Goal: Information Seeking & Learning: Learn about a topic

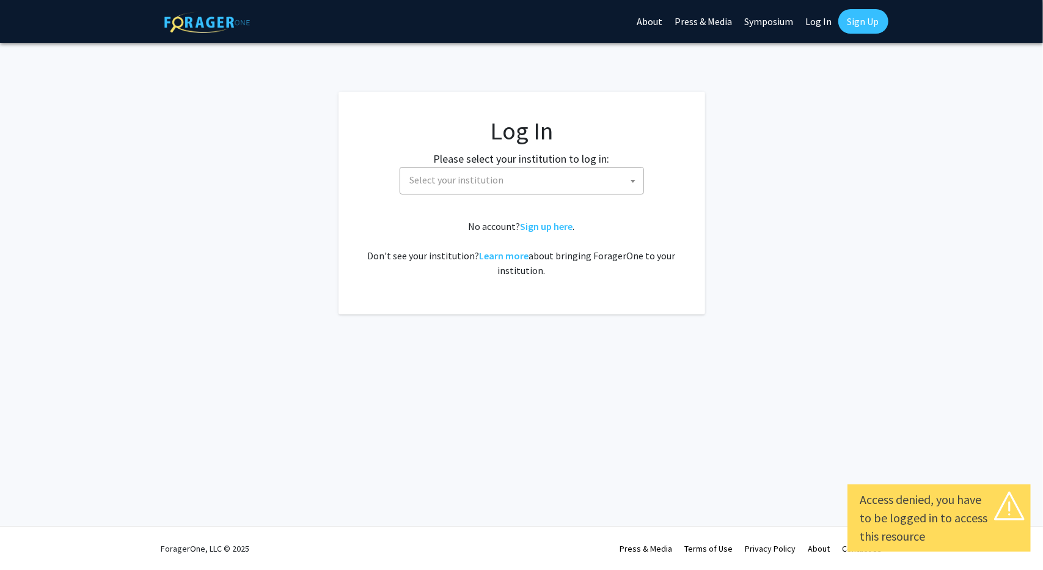
click at [816, 23] on link "Log In" at bounding box center [819, 21] width 39 height 43
select select "34"
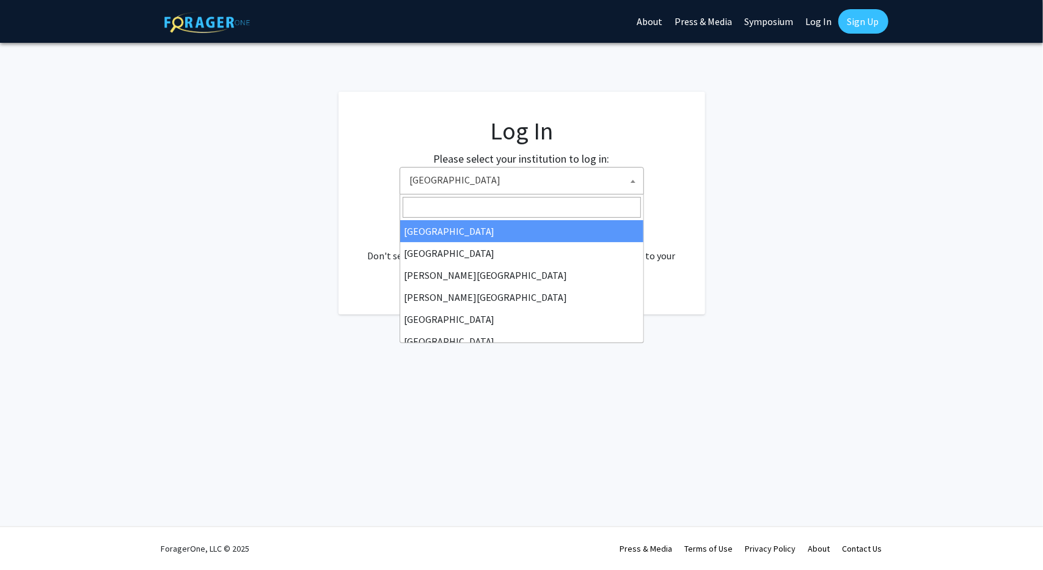
click at [534, 182] on span "Baylor University" at bounding box center [524, 179] width 238 height 25
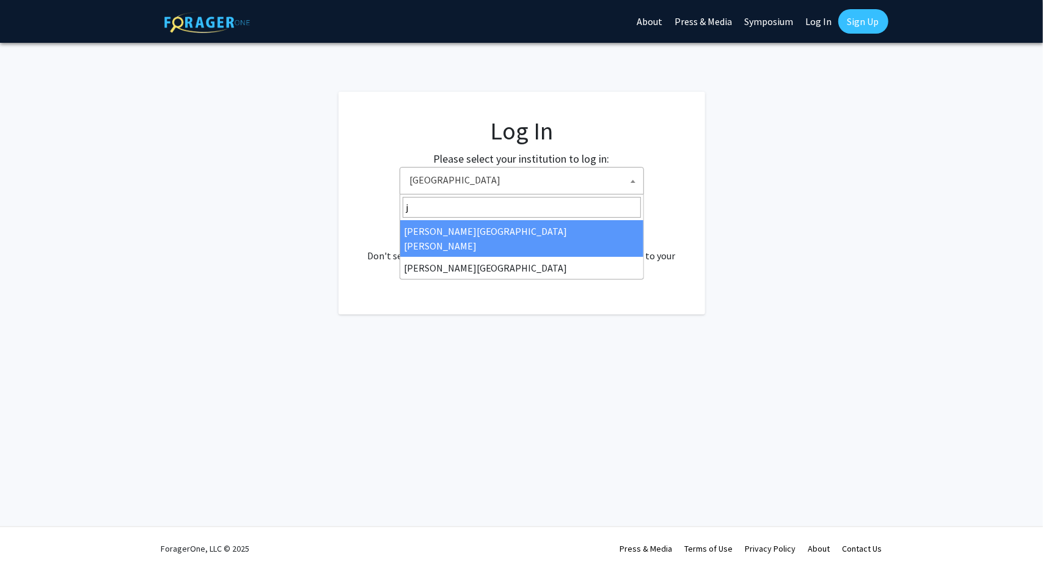
type input "j"
select select "1"
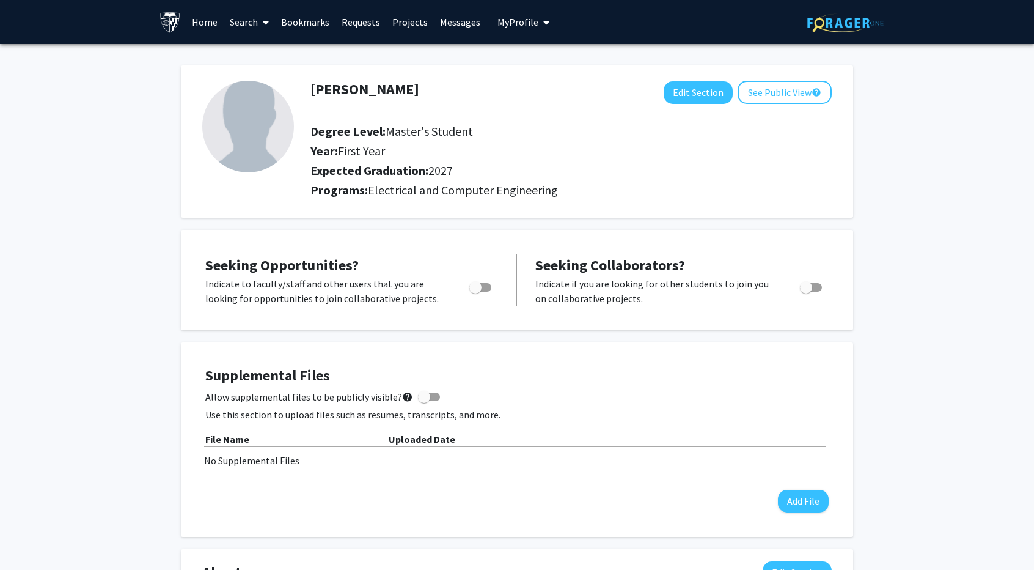
click at [400, 21] on link "Projects" at bounding box center [410, 22] width 48 height 43
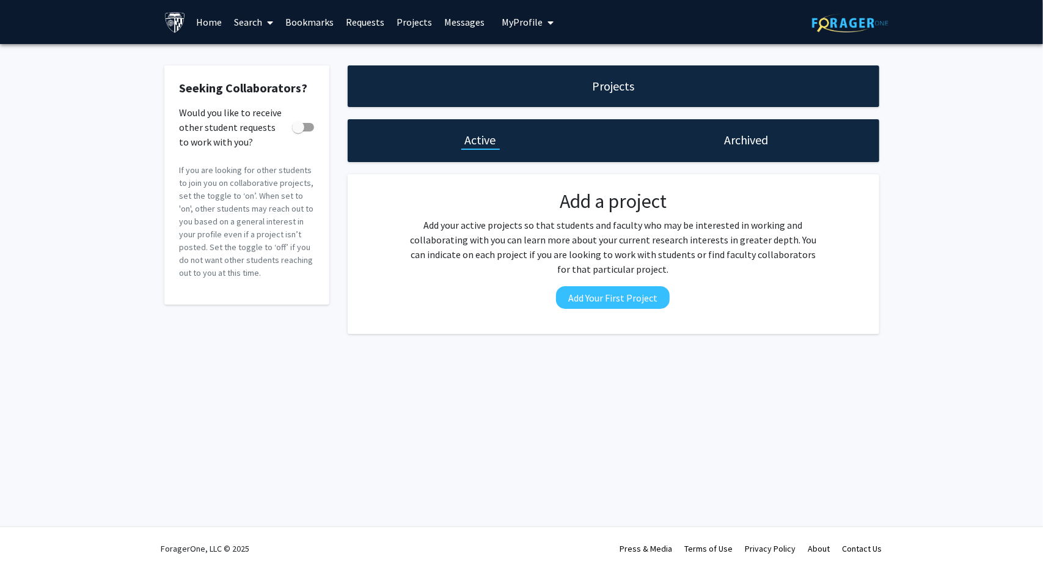
click at [222, 23] on link "Home" at bounding box center [209, 22] width 38 height 43
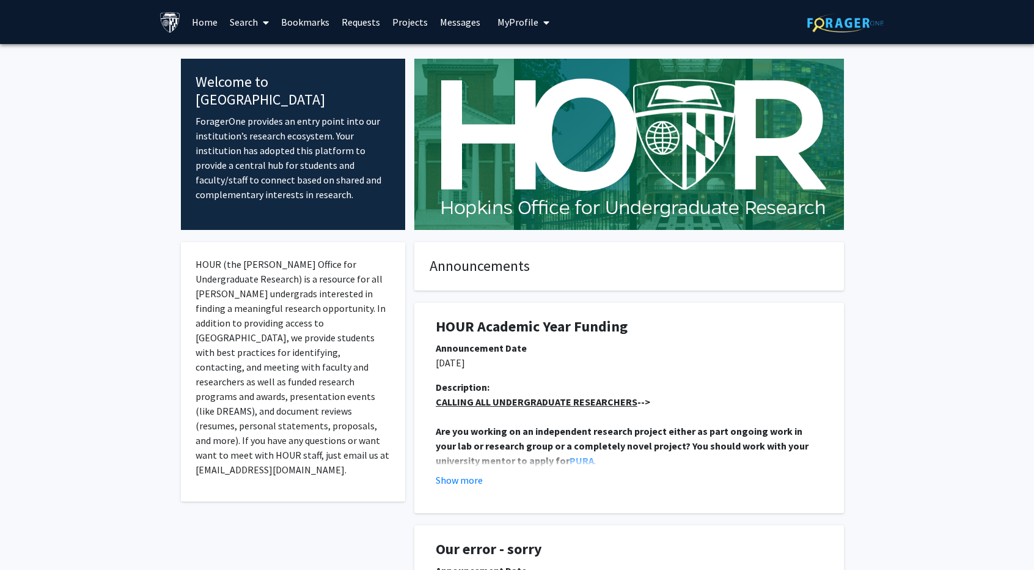
click at [239, 22] on link "Search" at bounding box center [249, 22] width 51 height 43
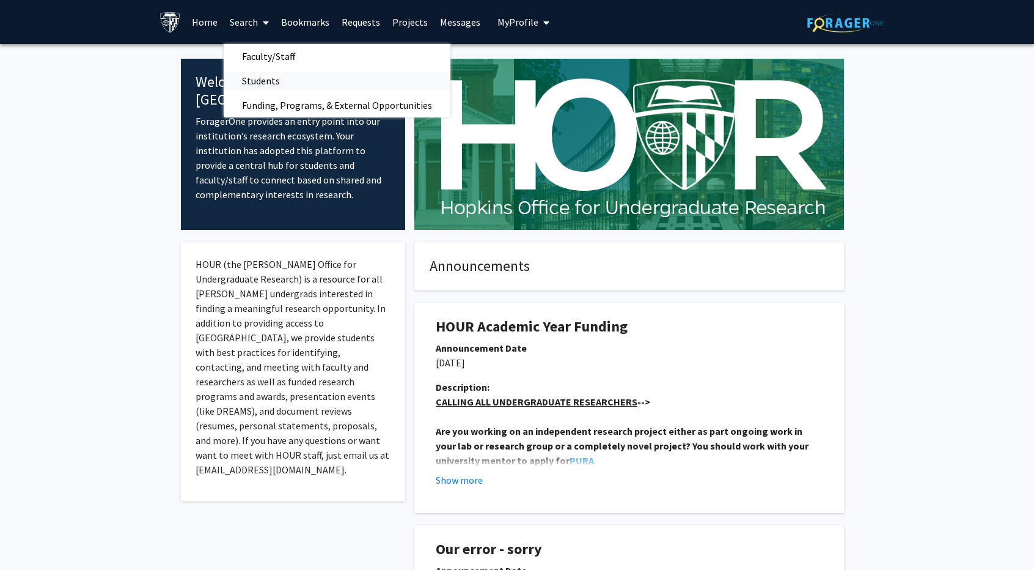
click at [271, 80] on span "Students" at bounding box center [261, 80] width 75 height 24
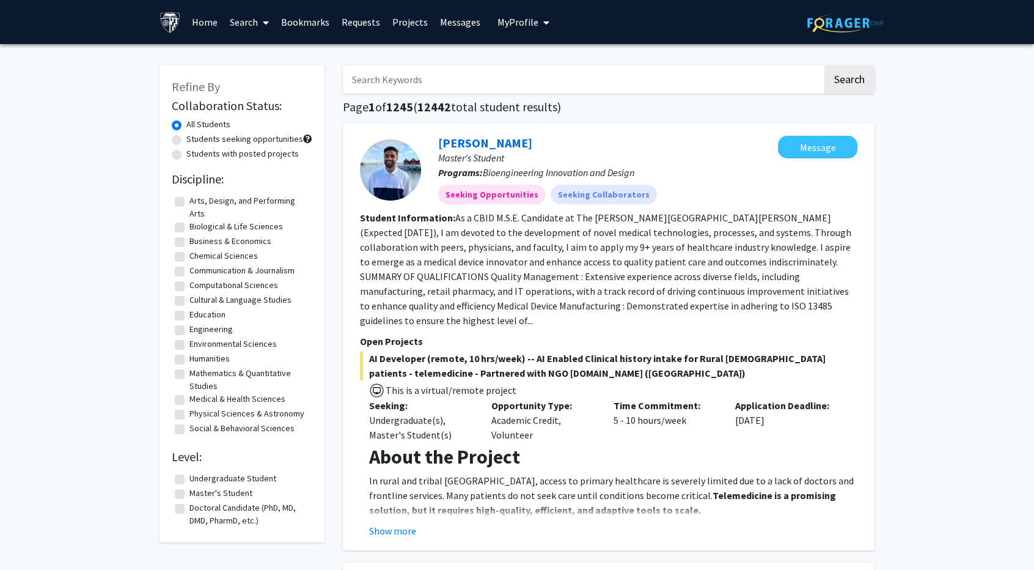
click at [189, 493] on label "Master's Student" at bounding box center [220, 492] width 63 height 13
click at [189, 493] on input "Master's Student" at bounding box center [193, 490] width 8 height 8
checkbox input "true"
click at [189, 329] on label "Engineering" at bounding box center [210, 329] width 43 height 13
click at [189, 329] on input "Engineering" at bounding box center [193, 327] width 8 height 8
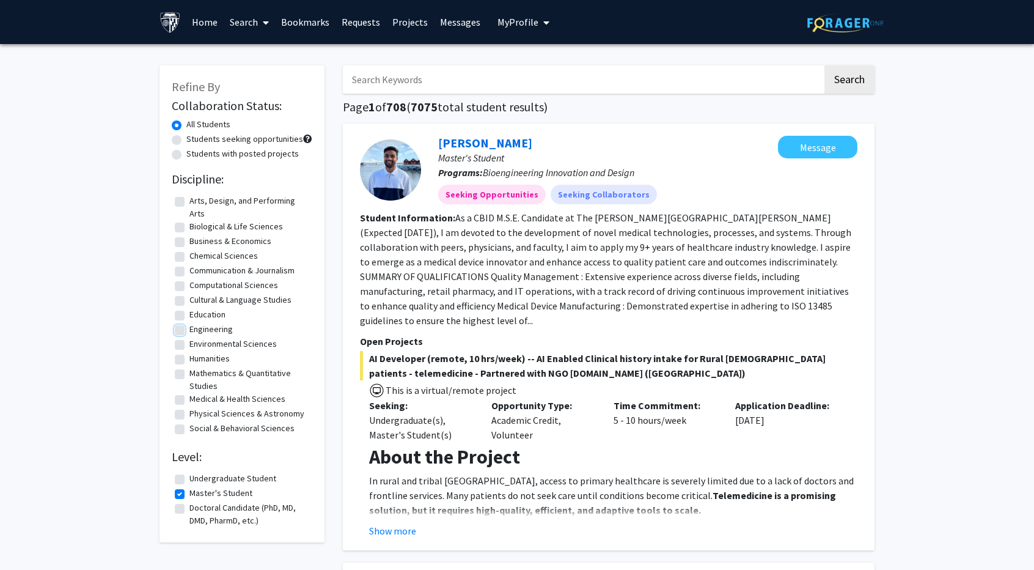
checkbox input "true"
click at [259, 22] on span at bounding box center [263, 22] width 11 height 43
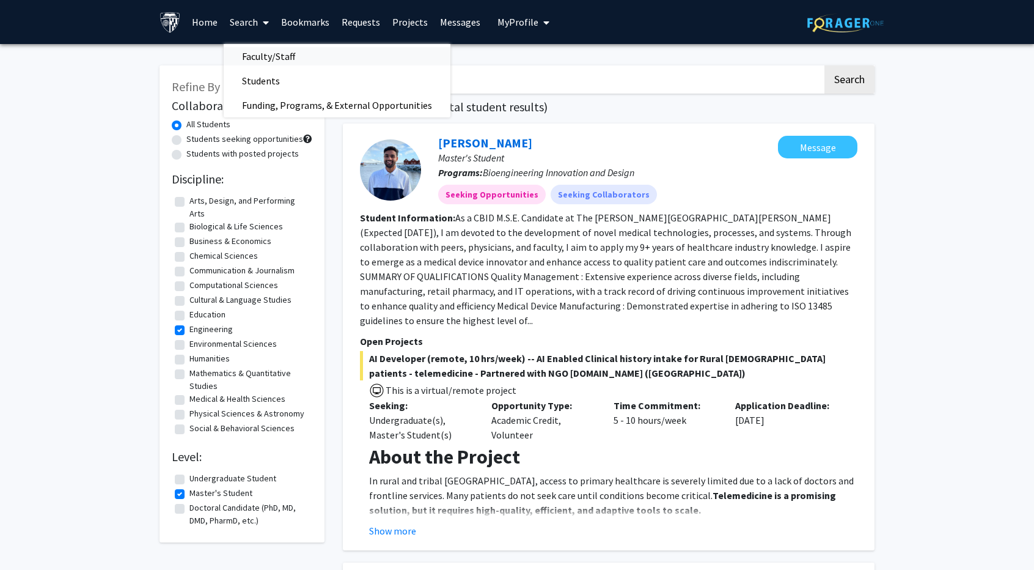
click at [264, 58] on span "Faculty/Staff" at bounding box center [269, 56] width 90 height 24
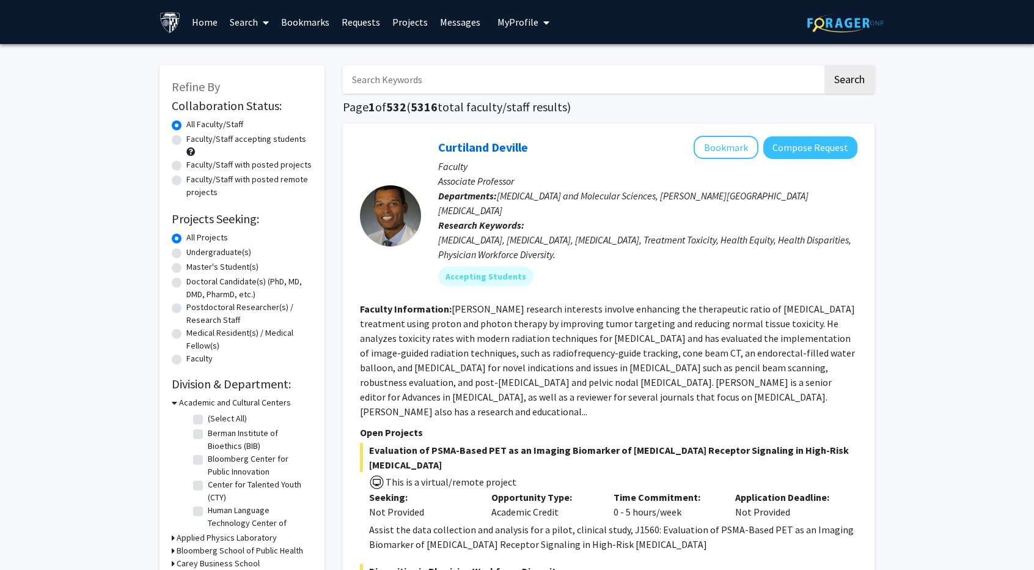
click at [186, 265] on label "Master's Student(s)" at bounding box center [222, 266] width 72 height 13
click at [186, 265] on input "Master's Student(s)" at bounding box center [190, 264] width 8 height 8
radio input "true"
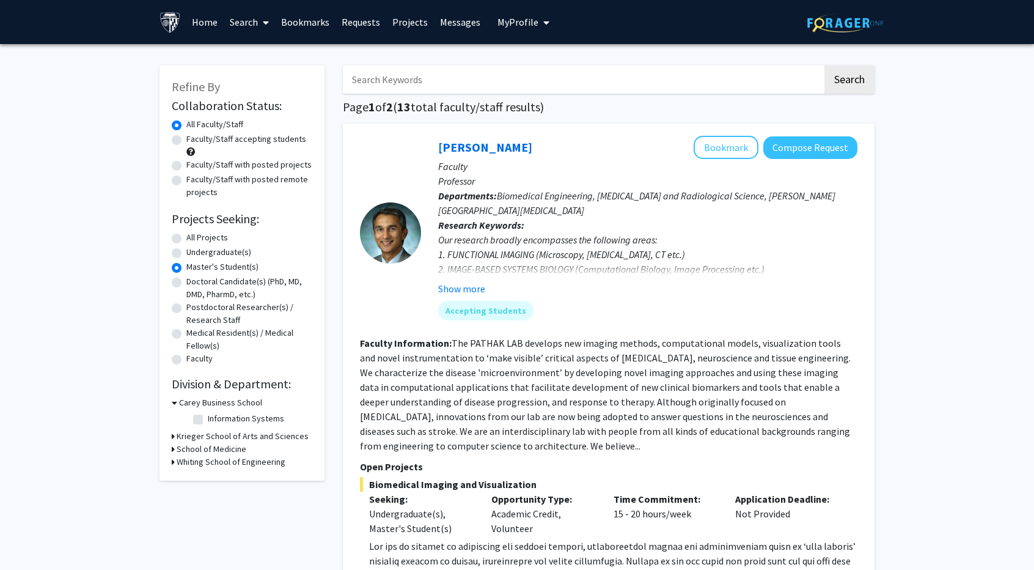
click at [186, 141] on label "Faculty/Staff accepting students" at bounding box center [246, 139] width 120 height 13
click at [186, 141] on input "Faculty/Staff accepting students" at bounding box center [190, 137] width 8 height 8
radio input "true"
click at [458, 290] on button "Show more" at bounding box center [461, 288] width 47 height 15
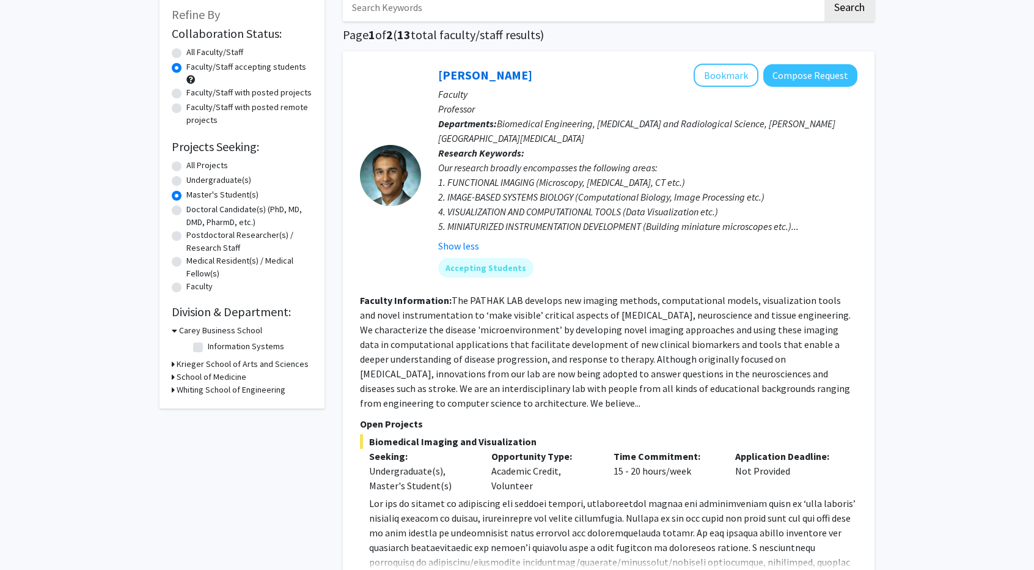
scroll to position [122, 0]
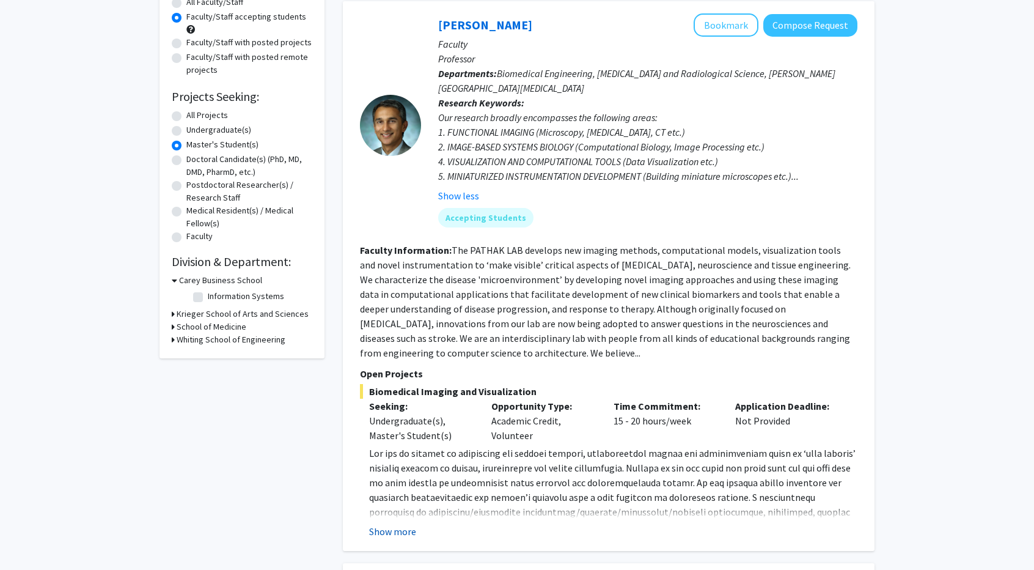
click at [410, 531] on button "Show more" at bounding box center [392, 531] width 47 height 15
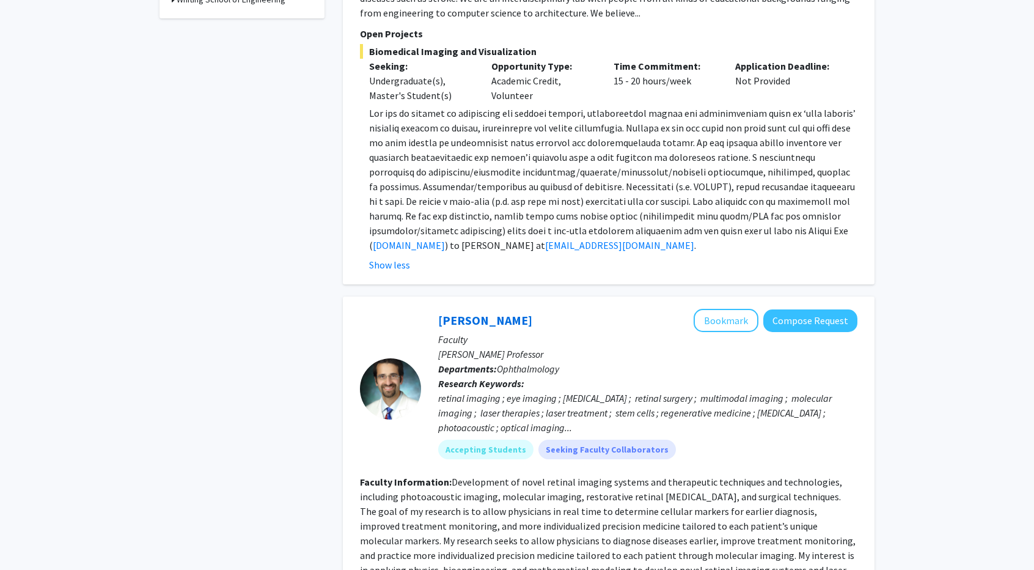
scroll to position [244, 0]
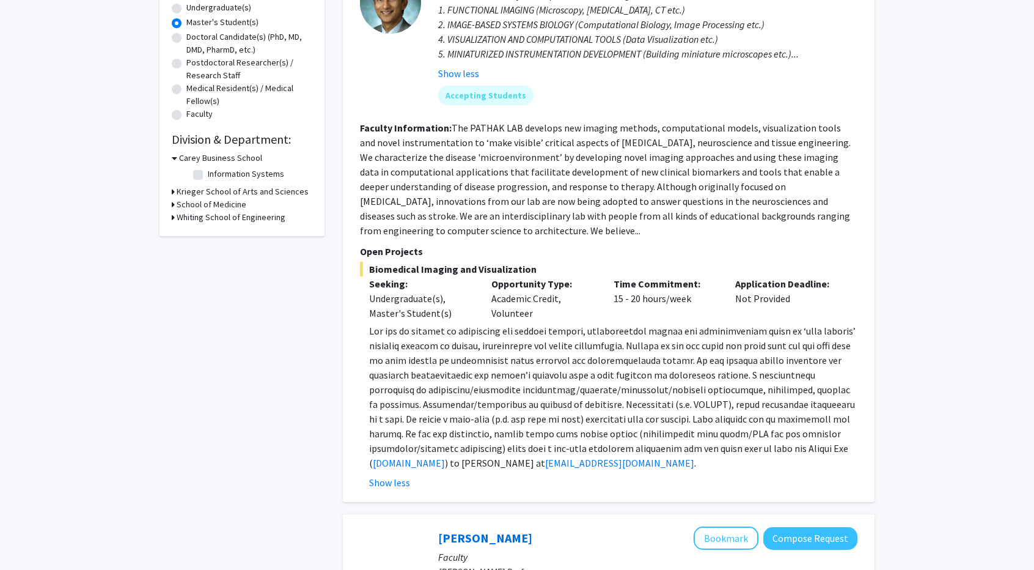
click at [172, 218] on icon at bounding box center [173, 217] width 3 height 13
click at [190, 229] on fg-checkbox-list "(Select All) (Select All) Electrical and Computer Engineering Electrical and Co…" at bounding box center [251, 254] width 122 height 61
click at [208, 232] on label "(Select All)" at bounding box center [227, 233] width 39 height 13
click at [208, 232] on input "(Select All)" at bounding box center [212, 231] width 8 height 8
checkbox input "true"
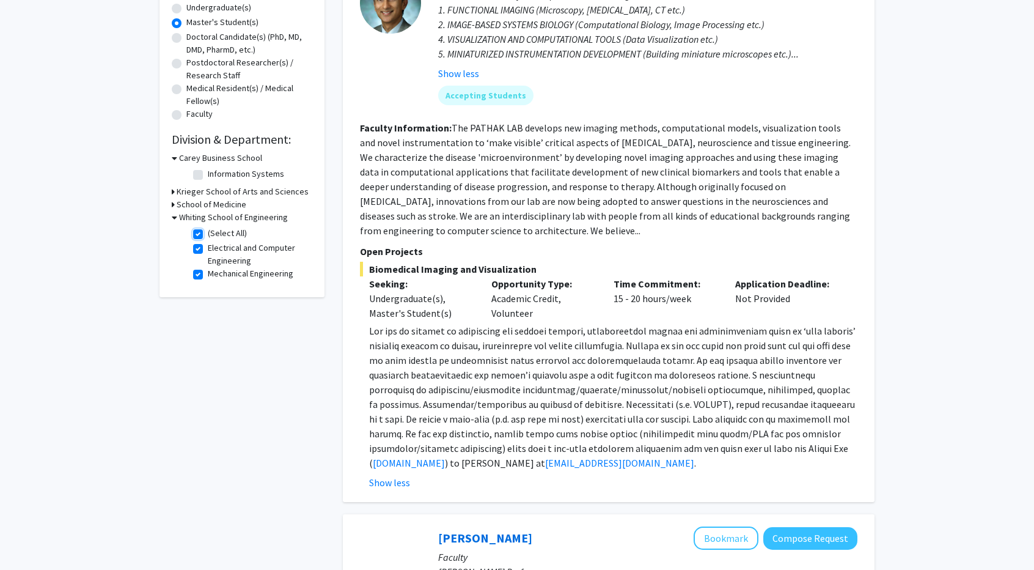
checkbox input "true"
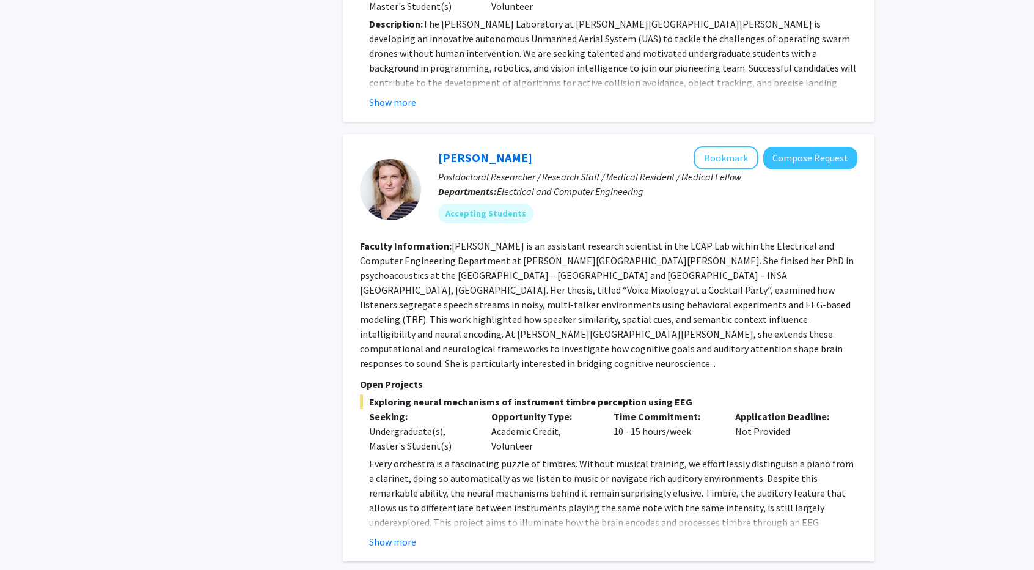
scroll to position [672, 0]
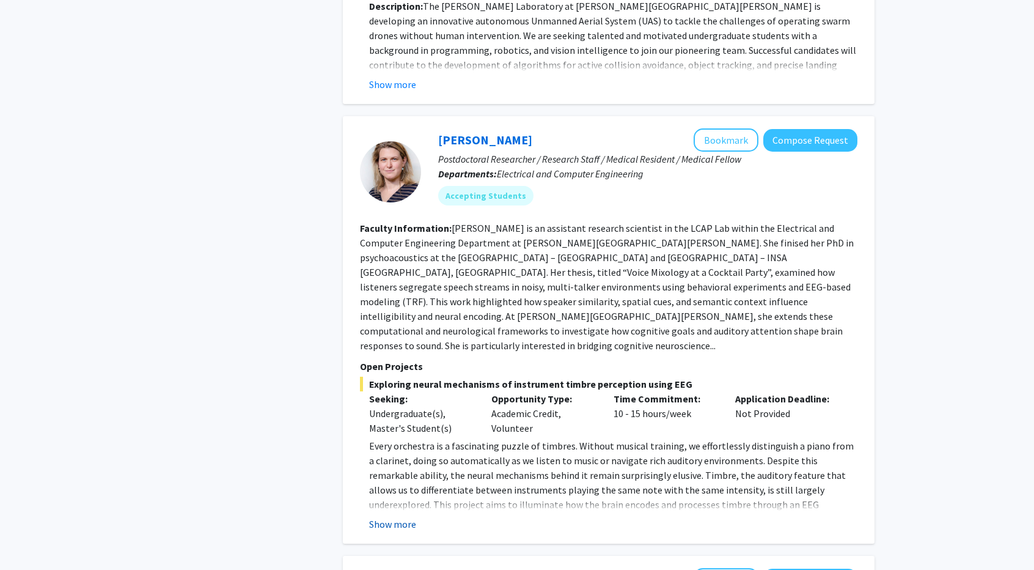
click at [397, 516] on button "Show more" at bounding box center [392, 523] width 47 height 15
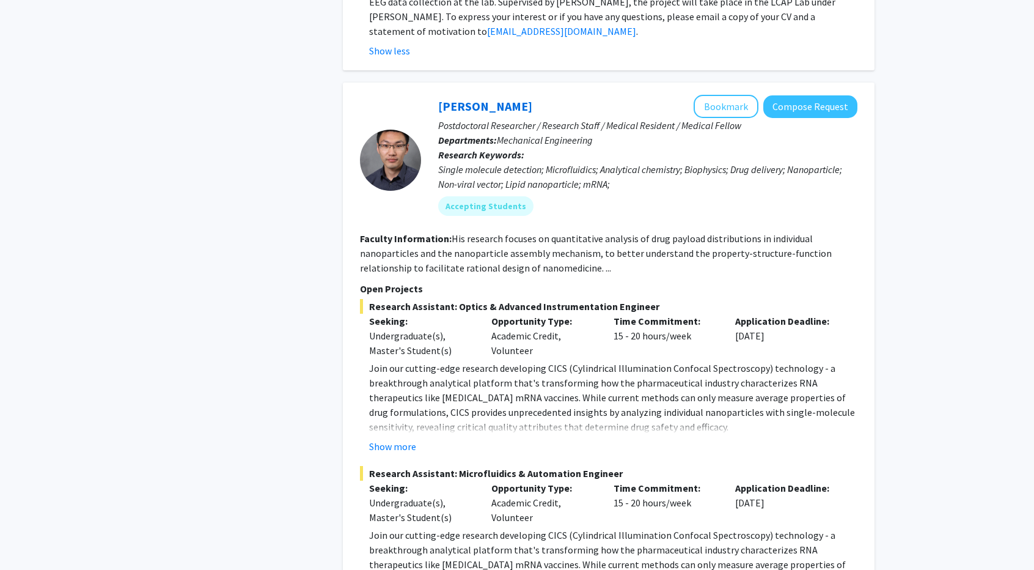
scroll to position [1528, 0]
click at [410, 438] on button "Show more" at bounding box center [392, 445] width 47 height 15
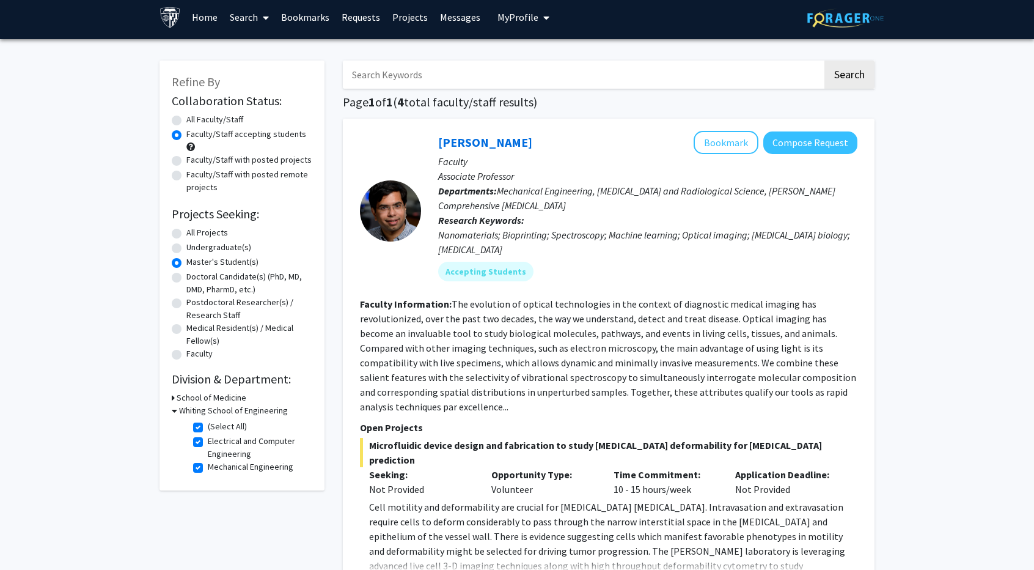
scroll to position [0, 0]
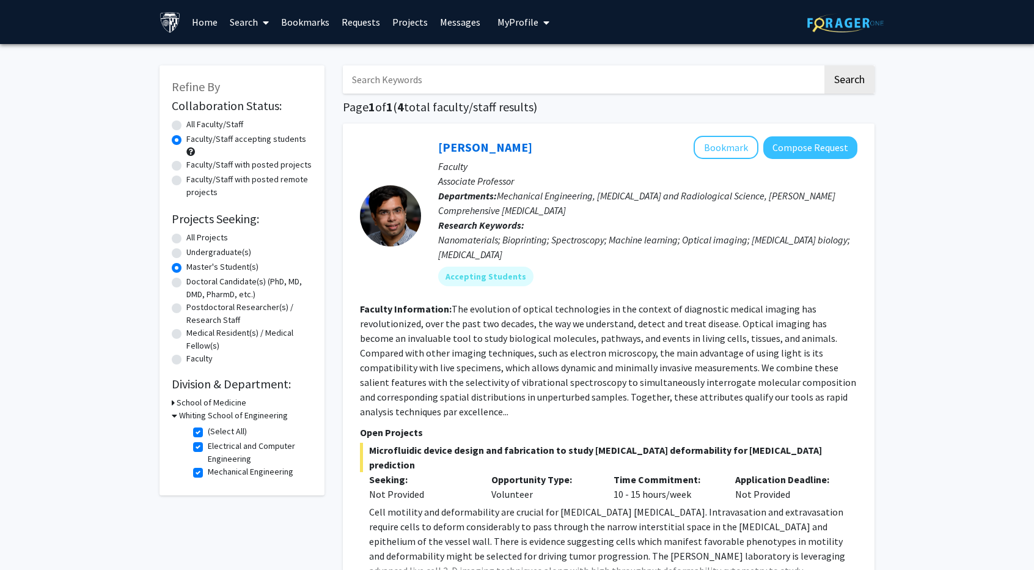
click at [186, 122] on label "All Faculty/Staff" at bounding box center [214, 124] width 57 height 13
click at [186, 122] on input "All Faculty/Staff" at bounding box center [190, 122] width 8 height 8
radio input "true"
click at [186, 136] on label "Faculty/Staff accepting students" at bounding box center [246, 139] width 120 height 13
click at [186, 136] on input "Faculty/Staff accepting students" at bounding box center [190, 137] width 8 height 8
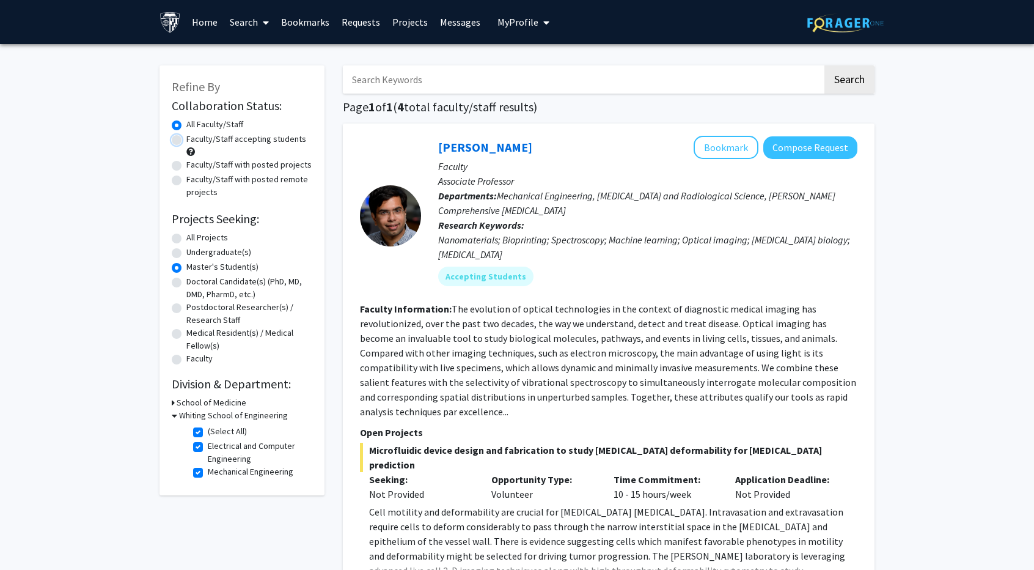
radio input "true"
click at [186, 251] on label "Undergraduate(s)" at bounding box center [218, 252] width 65 height 13
click at [186, 251] on input "Undergraduate(s)" at bounding box center [190, 250] width 8 height 8
radio input "true"
click at [176, 274] on div "Master's Student(s)" at bounding box center [242, 267] width 141 height 15
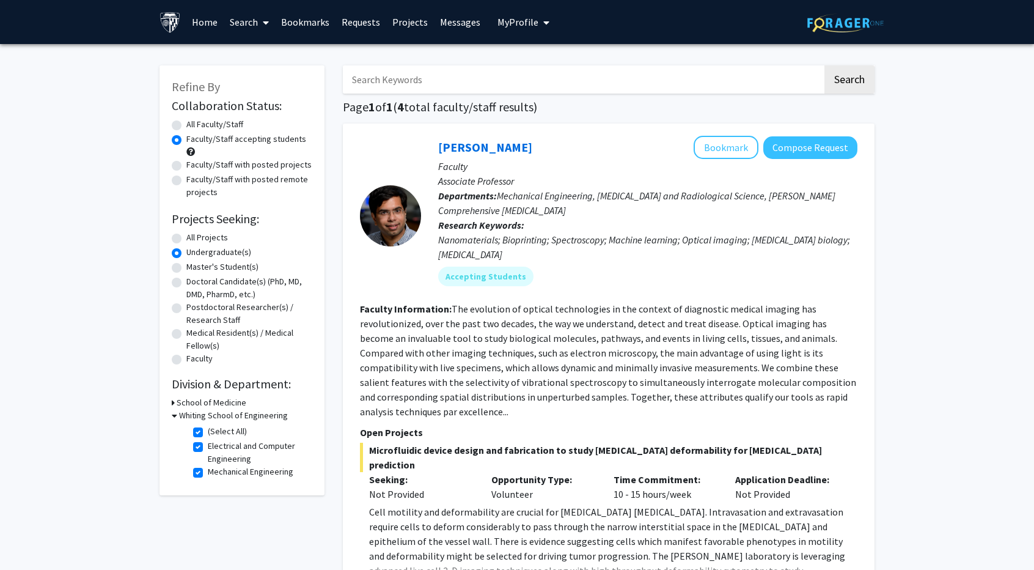
click at [186, 268] on label "Master's Student(s)" at bounding box center [222, 266] width 72 height 13
click at [186, 268] on input "Master's Student(s)" at bounding box center [190, 264] width 8 height 8
radio input "true"
click at [260, 22] on span at bounding box center [263, 22] width 11 height 43
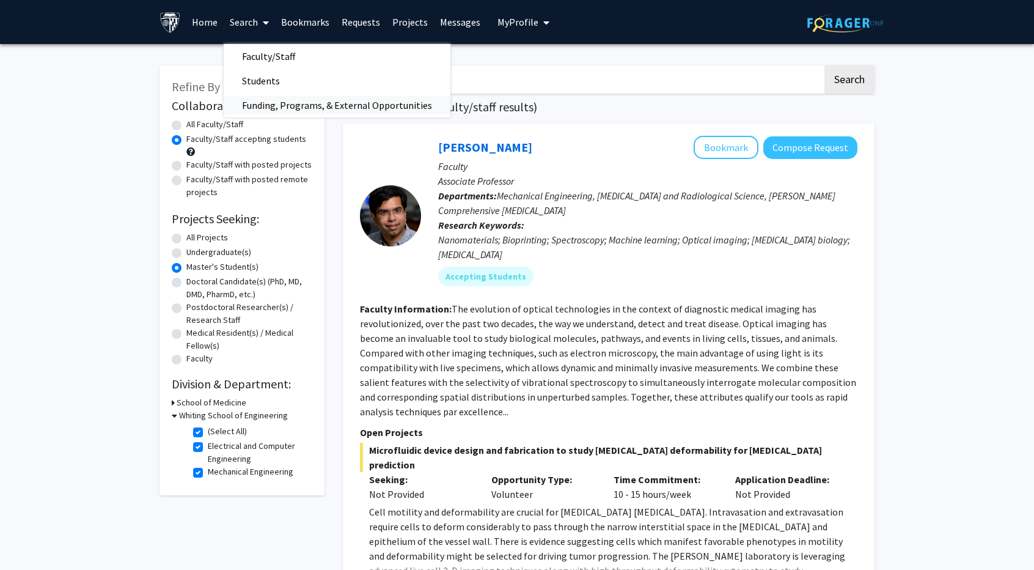
click at [282, 106] on span "Funding, Programs, & External Opportunities" at bounding box center [337, 105] width 227 height 24
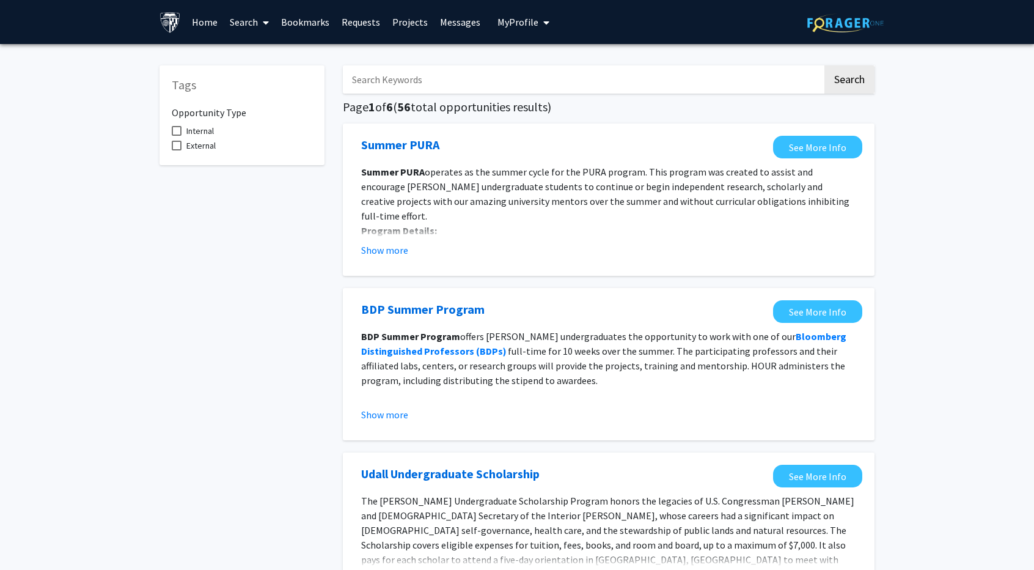
click at [257, 25] on link "Search" at bounding box center [249, 22] width 51 height 43
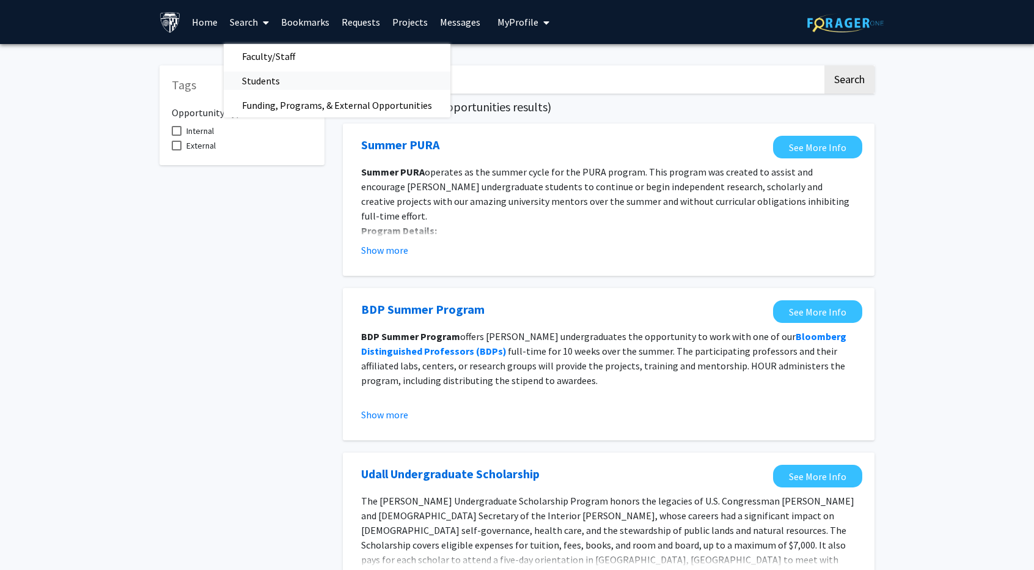
click at [269, 84] on span "Students" at bounding box center [261, 80] width 75 height 24
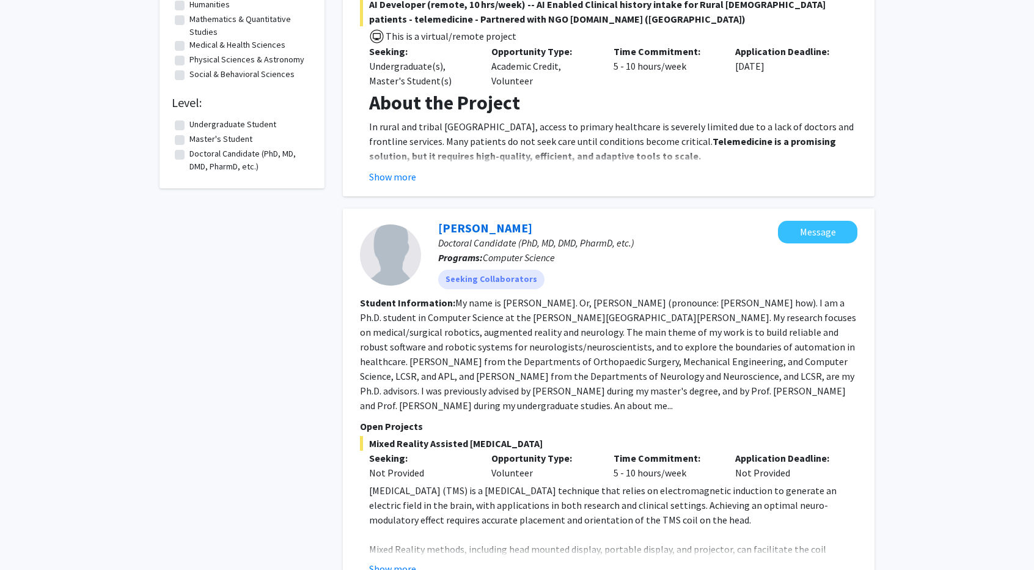
scroll to position [367, 0]
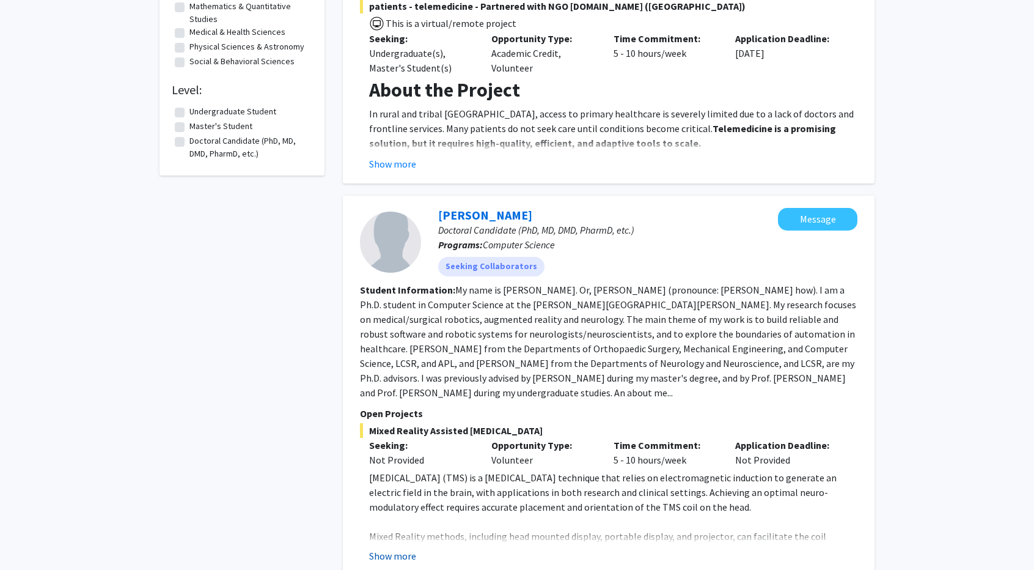
click at [407, 548] on button "Show more" at bounding box center [392, 555] width 47 height 15
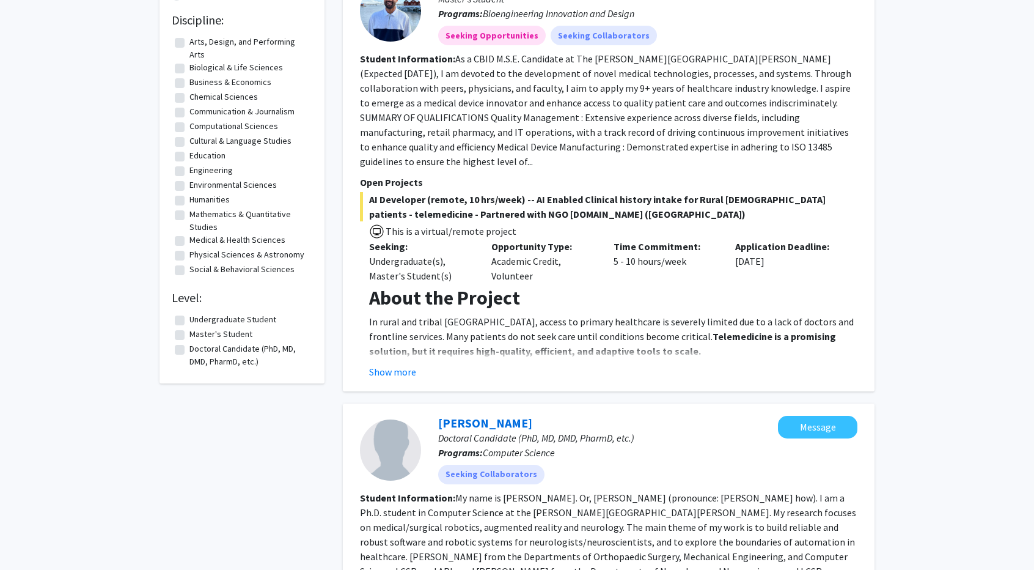
scroll to position [0, 0]
